Goal: Transaction & Acquisition: Purchase product/service

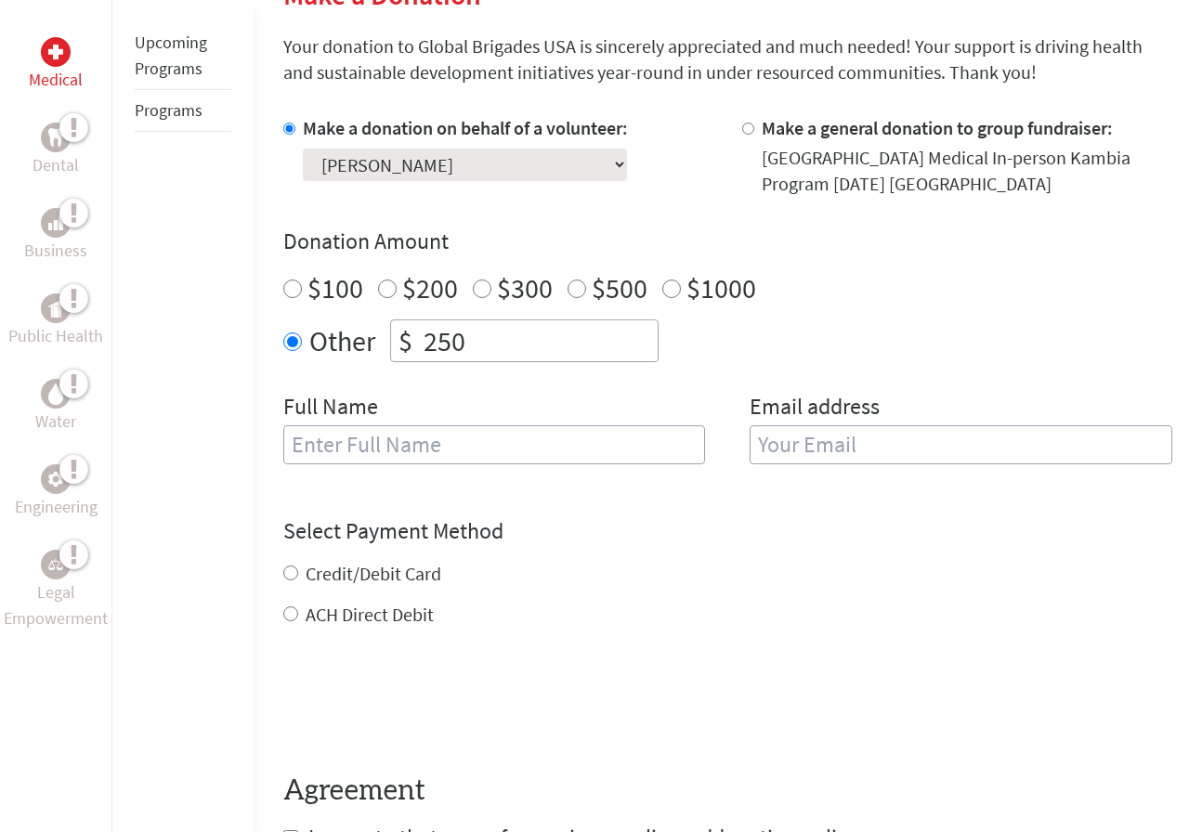
scroll to position [474, 0]
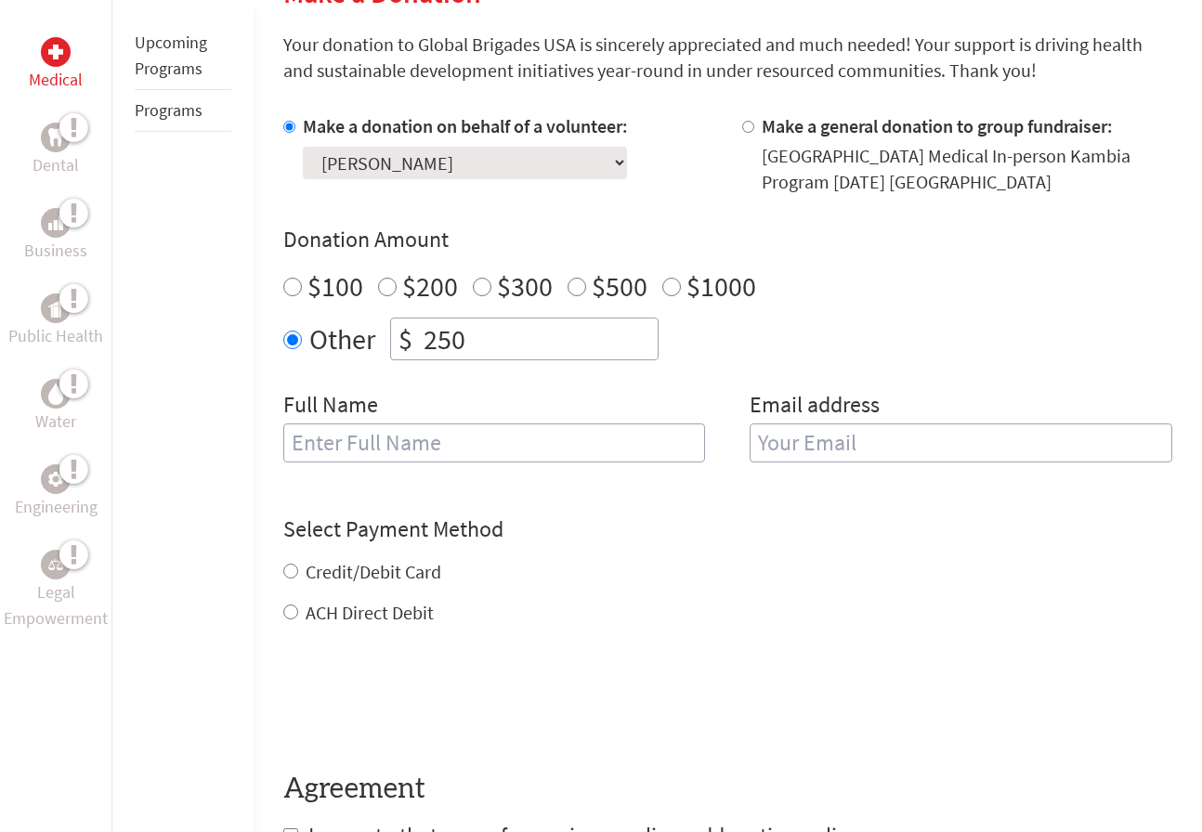
click at [447, 445] on input "text" at bounding box center [494, 442] width 423 height 39
type input "[PERSON_NAME]"
click at [828, 441] on input "email" at bounding box center [960, 442] width 423 height 39
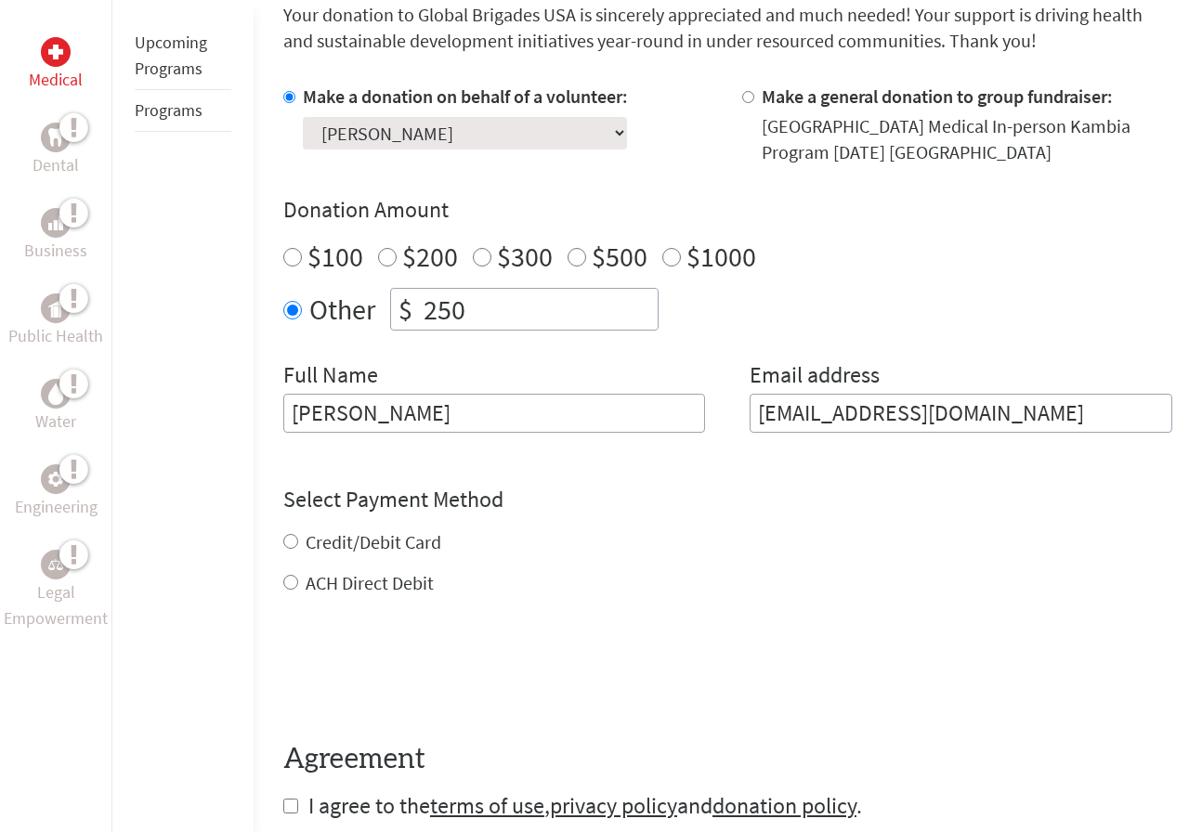
scroll to position [508, 0]
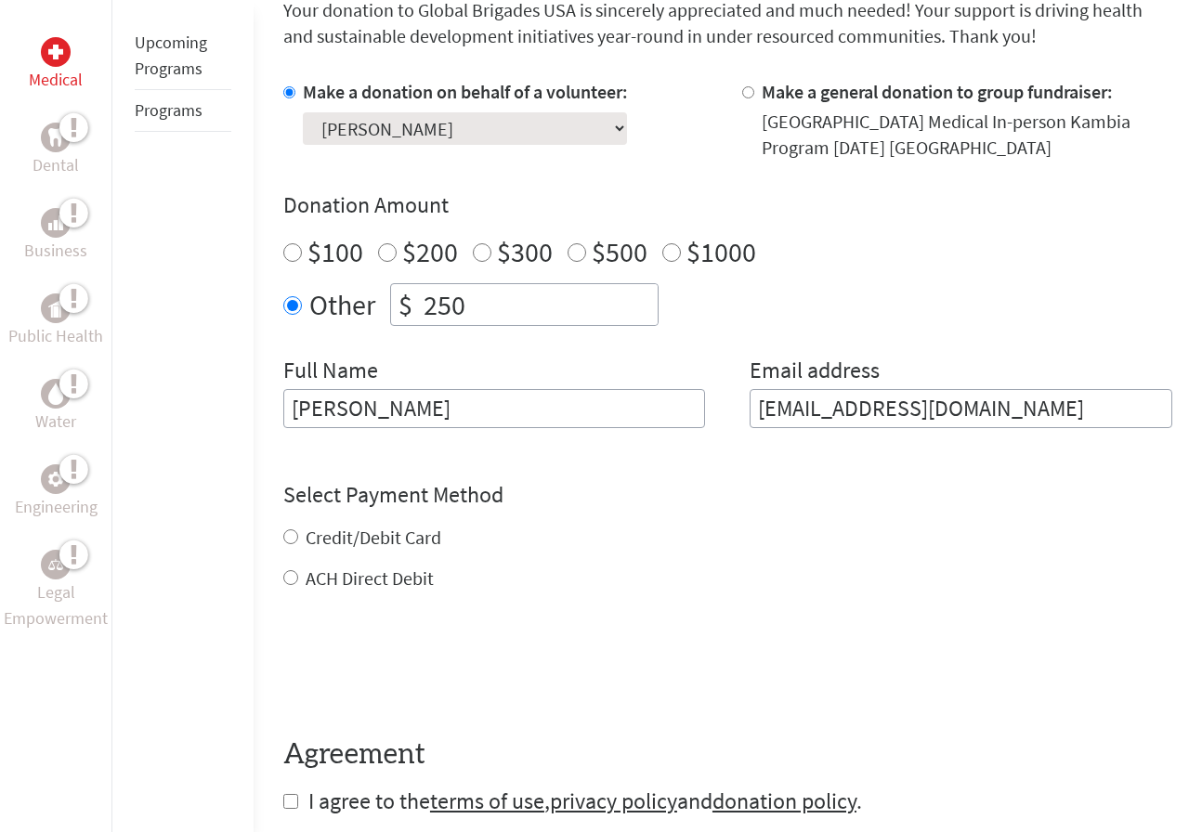
type input "[EMAIL_ADDRESS][DOMAIN_NAME]"
click at [391, 535] on div "Credit/Debit Card ACH Direct Debit" at bounding box center [727, 558] width 889 height 67
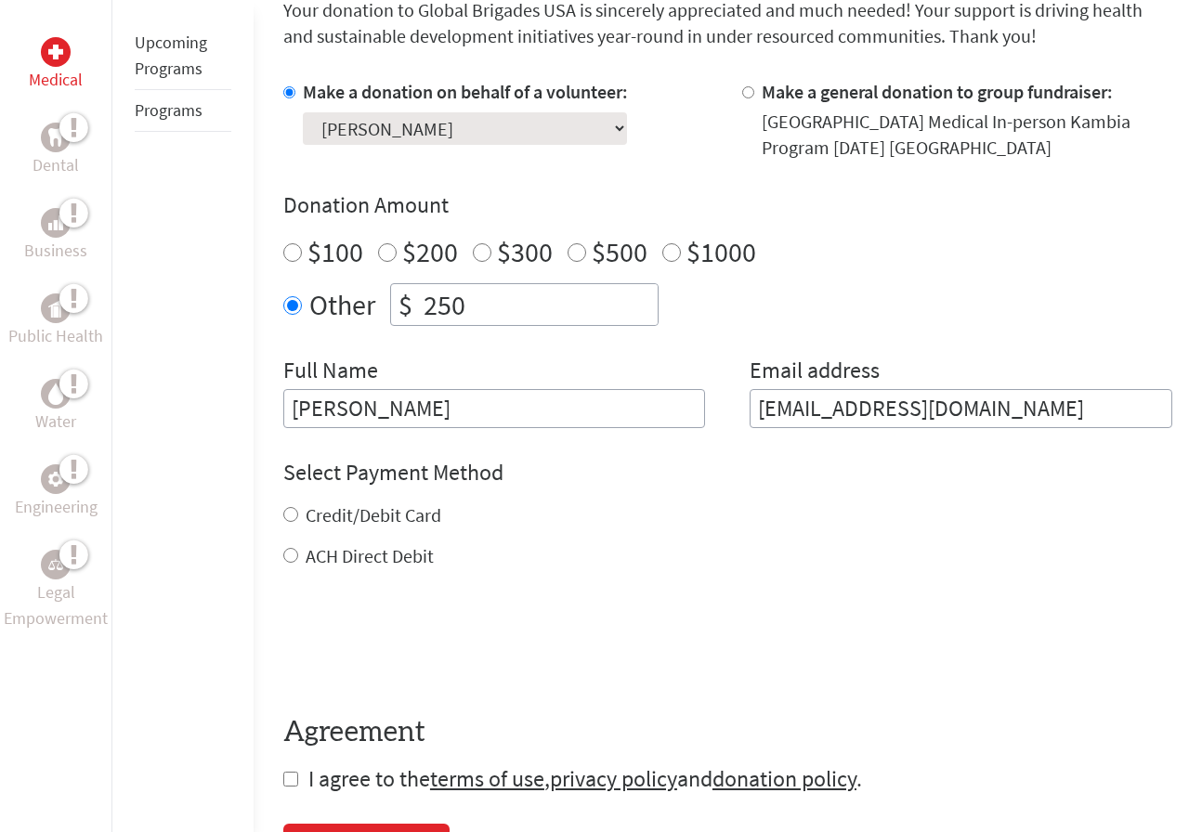
click at [318, 520] on label "Credit/Debit Card" at bounding box center [374, 514] width 136 height 23
click at [298, 520] on input "Credit/Debit Card" at bounding box center [290, 514] width 15 height 15
radio input "true"
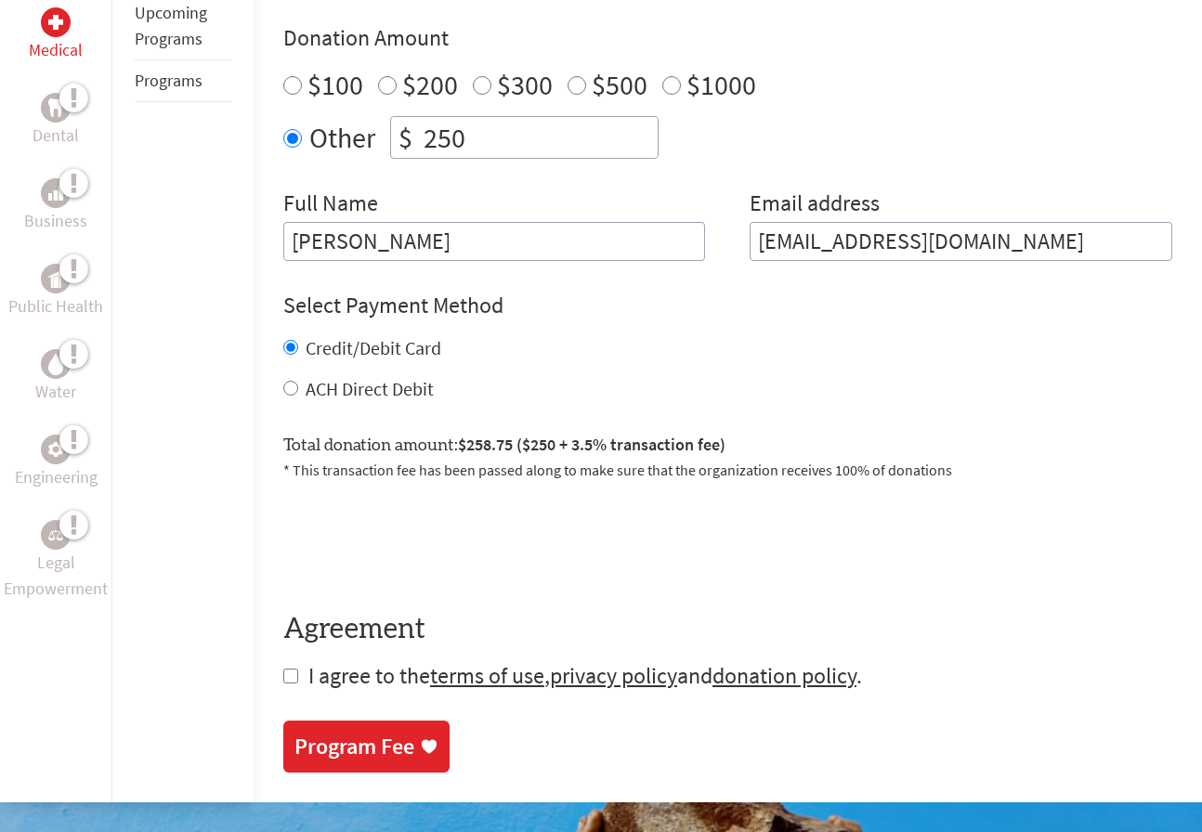
scroll to position [677, 0]
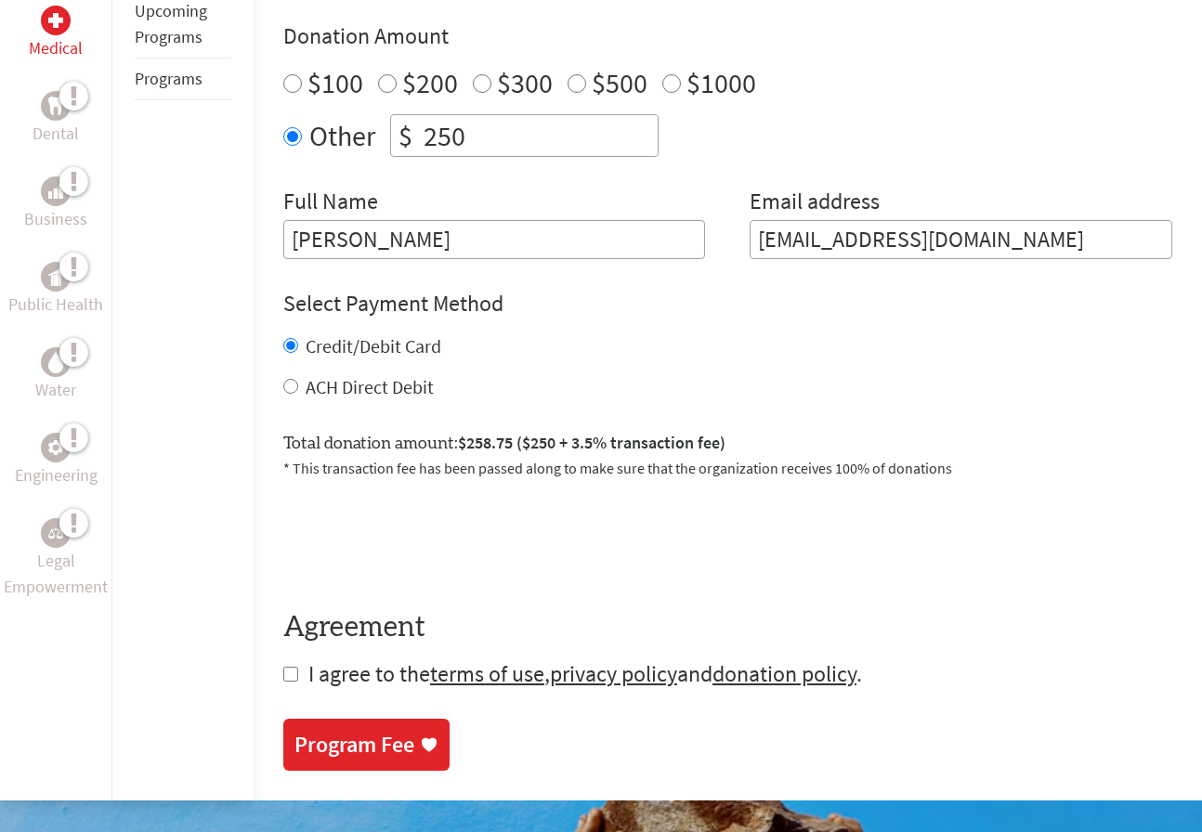
click at [291, 680] on input "checkbox" at bounding box center [290, 674] width 15 height 15
checkbox input "true"
click at [344, 723] on link "Program Fee" at bounding box center [366, 747] width 166 height 52
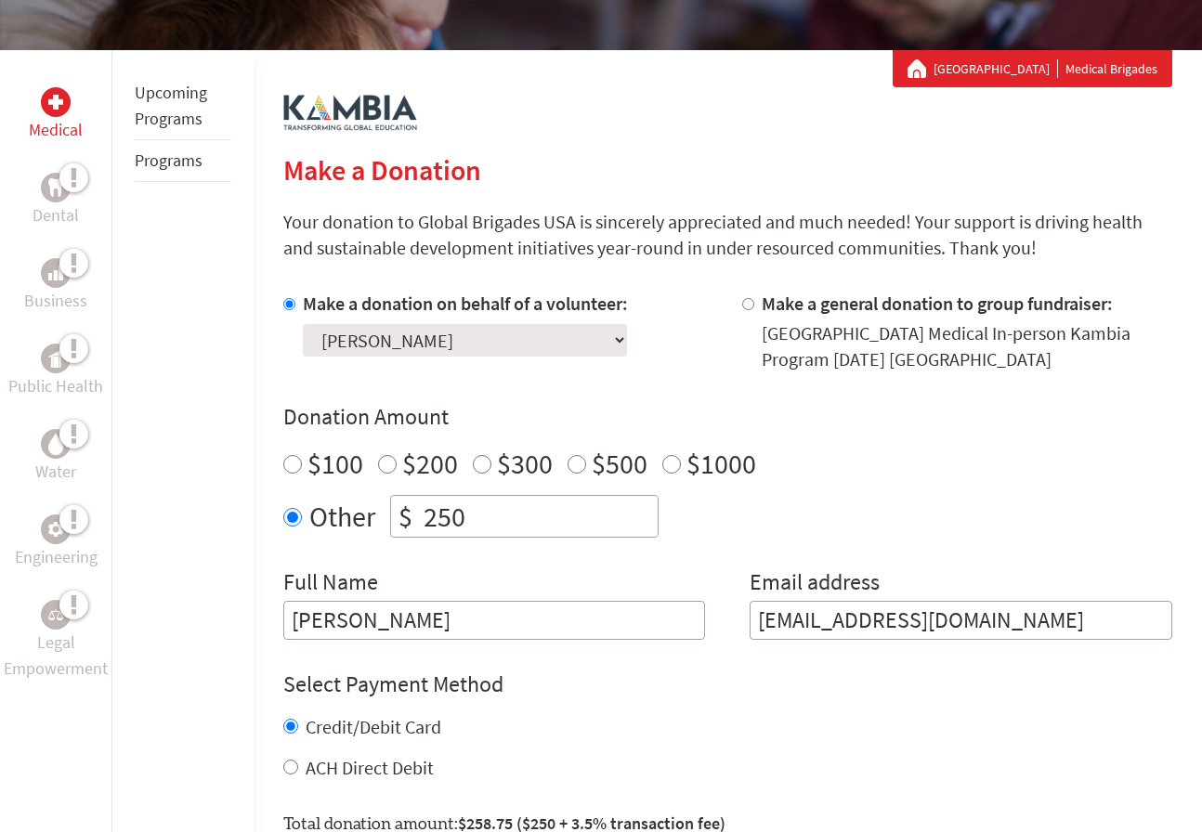
scroll to position [300, 0]
